Goal: Find specific page/section: Find specific page/section

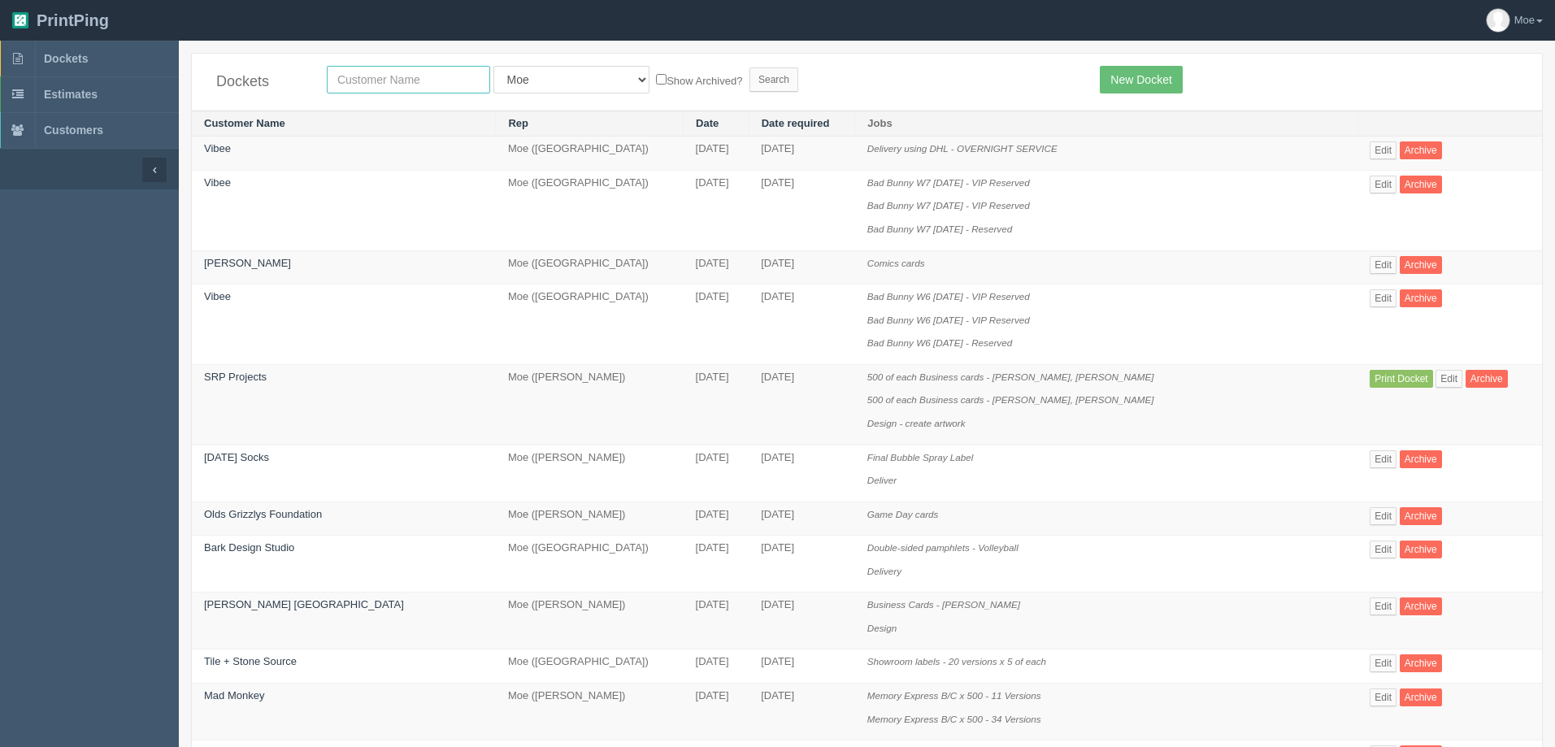
click at [426, 82] on input "text" at bounding box center [408, 80] width 163 height 28
type input "mama"
click at [749, 79] on input "Search" at bounding box center [773, 79] width 49 height 24
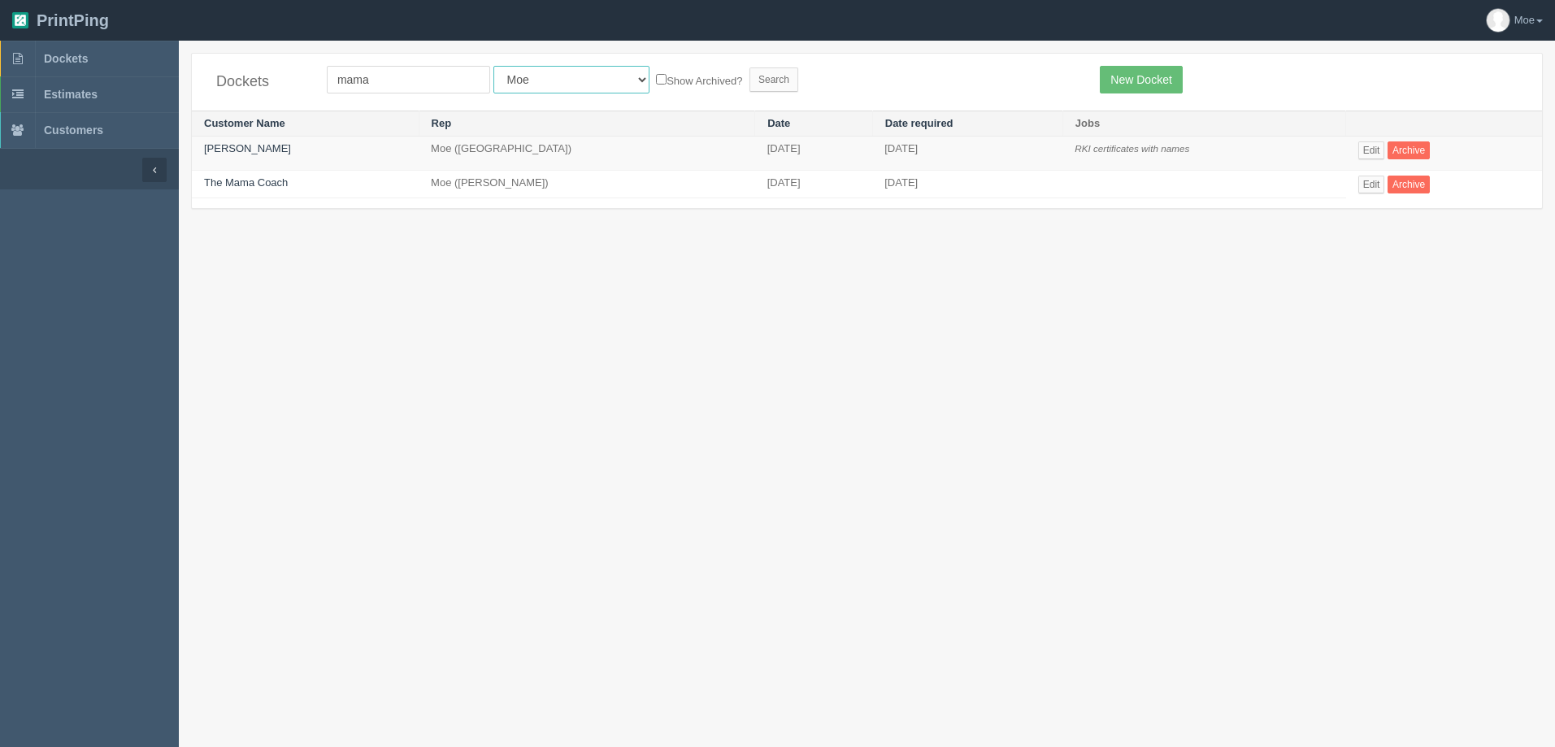
click at [528, 78] on select "All Users Ali Ali Test 1 Aly Amy Ankit Arif Brandon Dan France Greg Jim Mark Ma…" at bounding box center [571, 80] width 156 height 28
select select
click at [493, 66] on select "All Users Ali Ali Test 1 Aly Amy Ankit Arif Brandon Dan France Greg Jim Mark Ma…" at bounding box center [571, 80] width 156 height 28
click at [749, 80] on input "Search" at bounding box center [773, 79] width 49 height 24
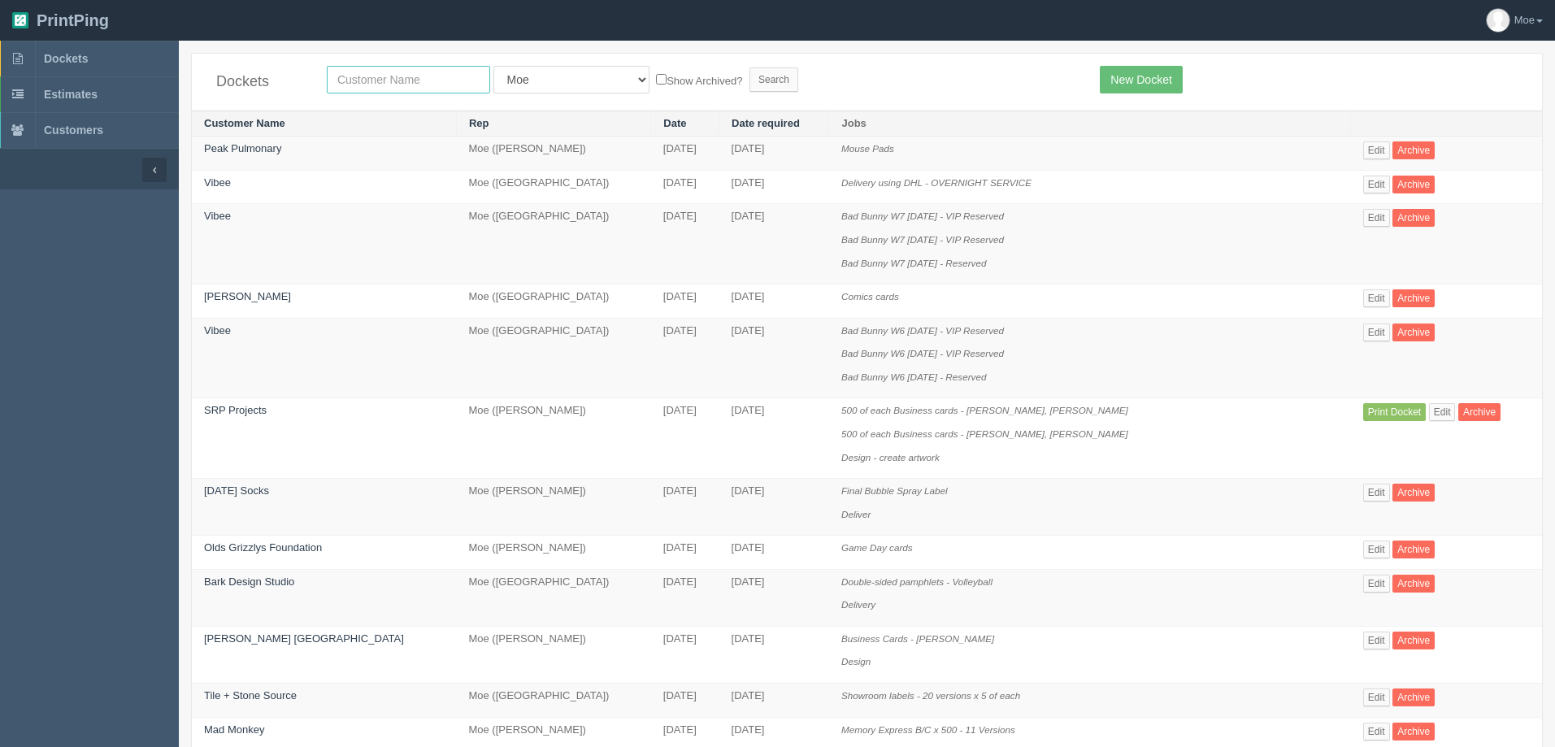
click at [362, 81] on input "text" at bounding box center [408, 80] width 163 height 28
type input "friday"
click at [749, 84] on input "Search" at bounding box center [773, 79] width 49 height 24
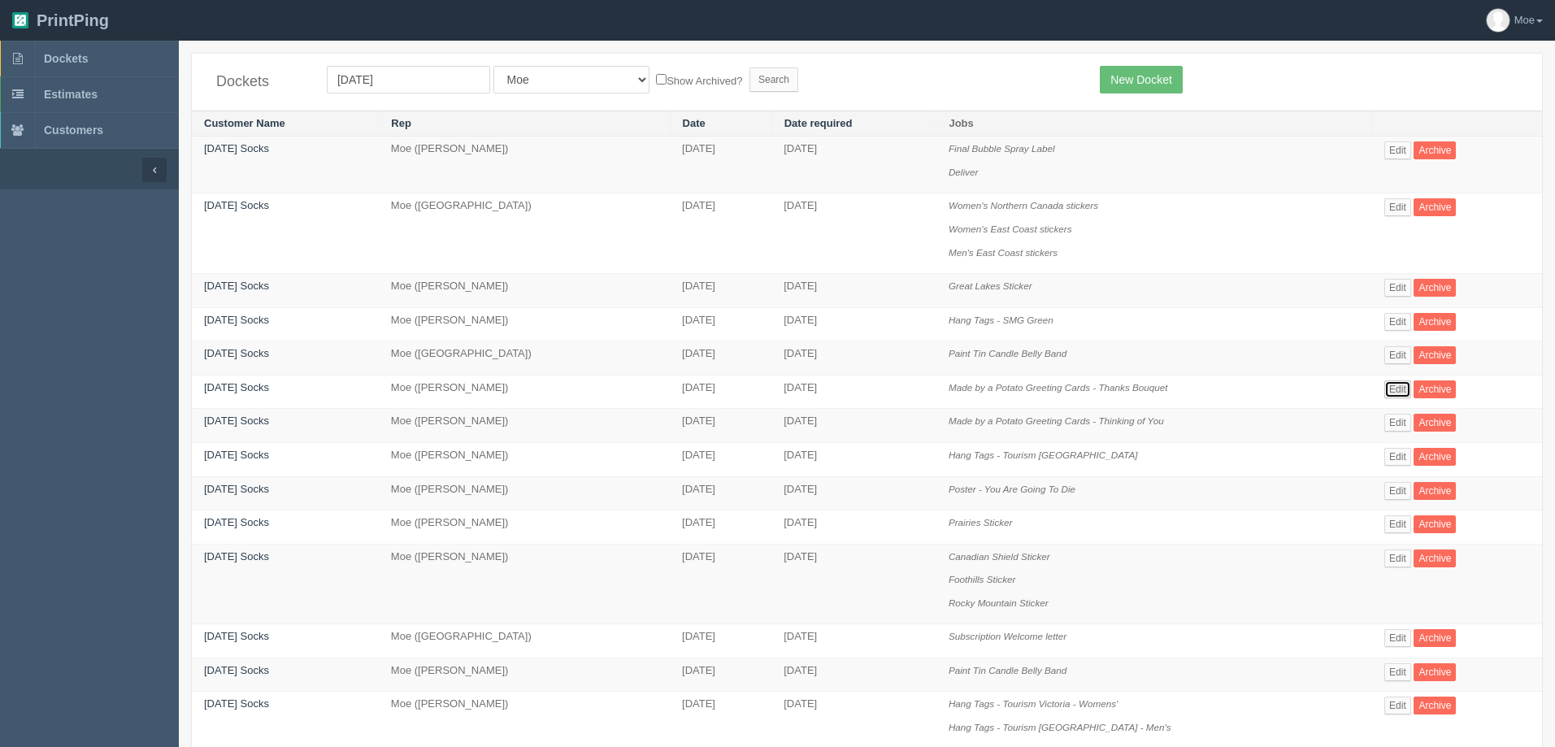
click at [1402, 385] on link "Edit" at bounding box center [1397, 389] width 27 height 18
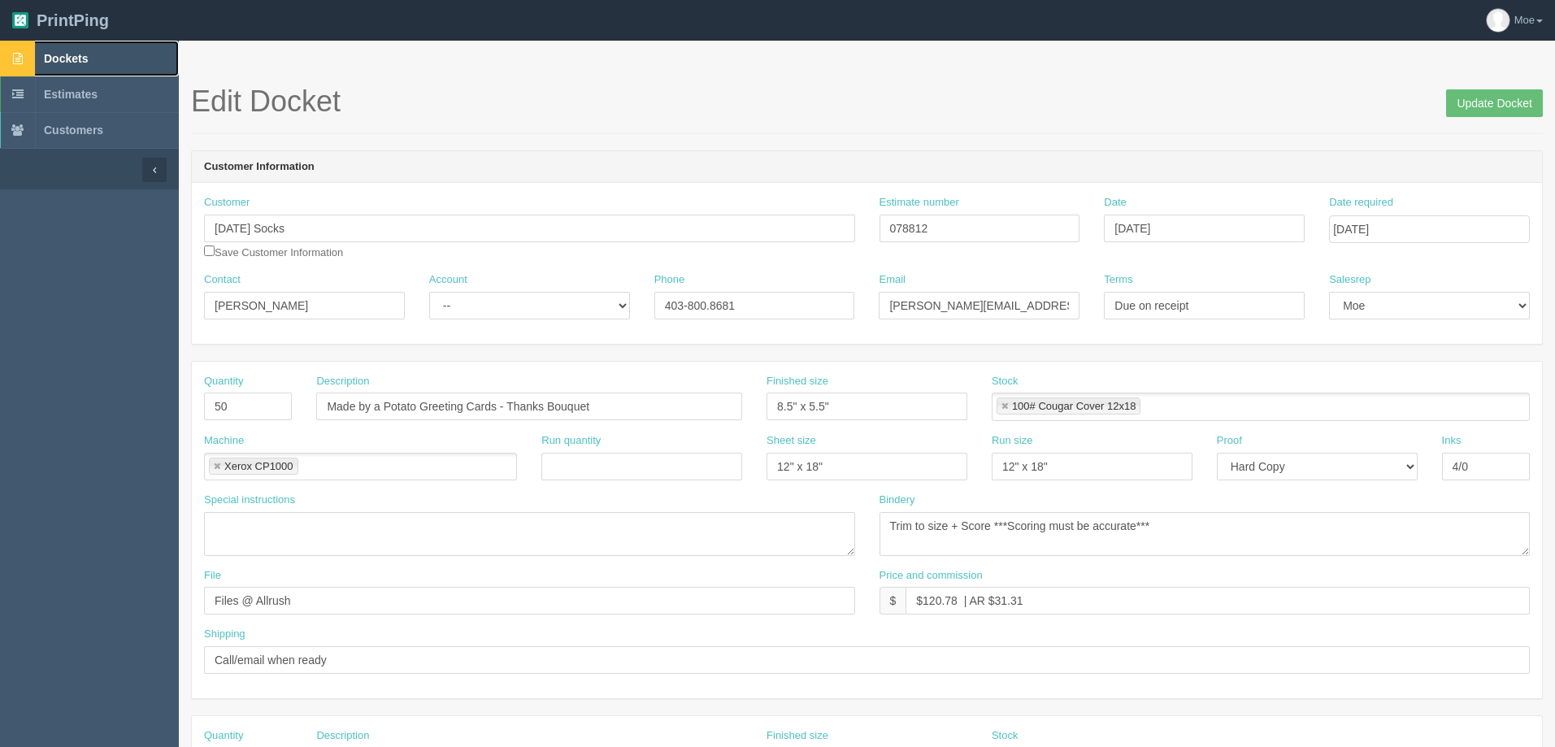
click at [67, 63] on span "Dockets" at bounding box center [66, 58] width 44 height 13
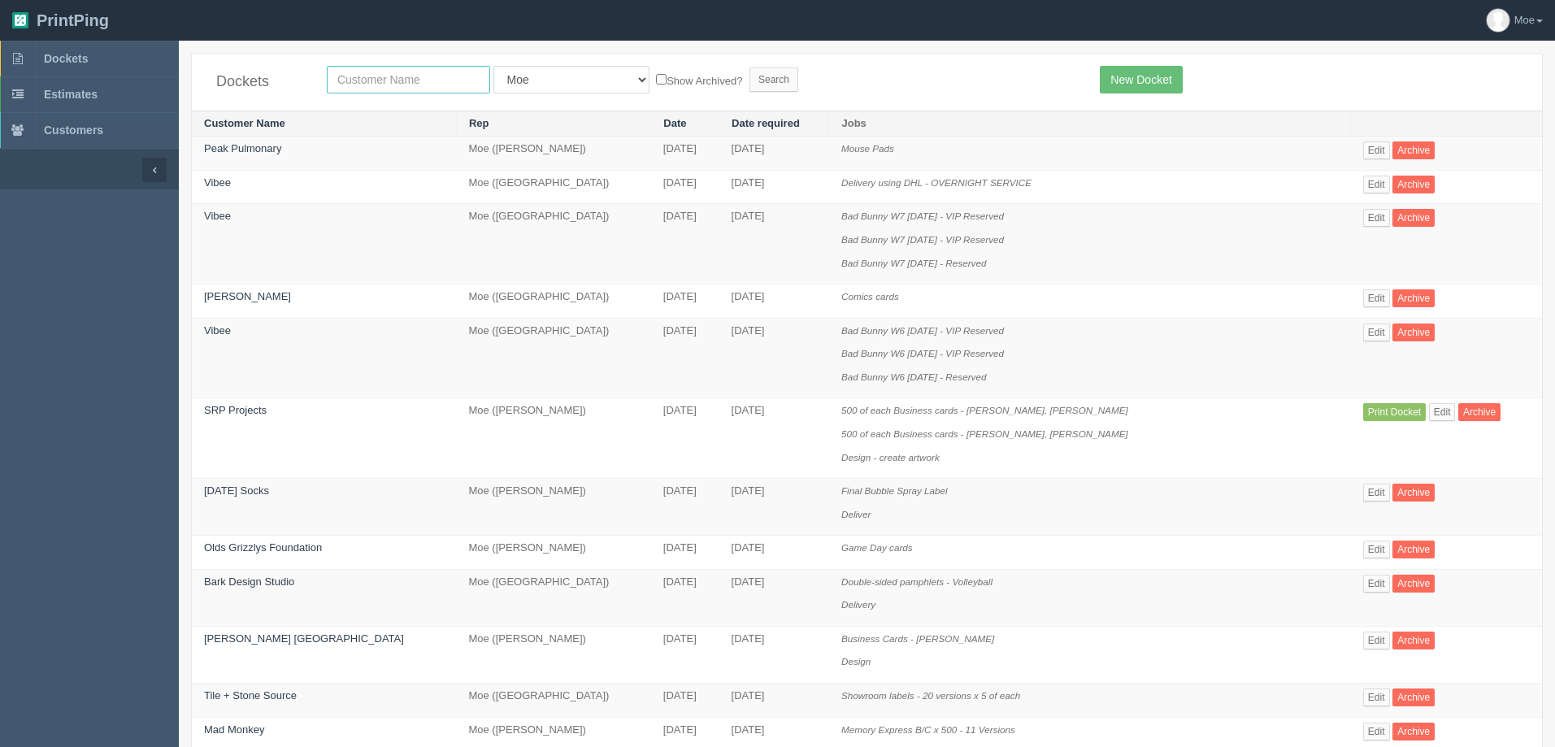
click at [351, 85] on input "text" at bounding box center [408, 80] width 163 height 28
type input "centr"
click at [749, 83] on input "Search" at bounding box center [773, 79] width 49 height 24
